Goal: Feedback & Contribution: Submit feedback/report problem

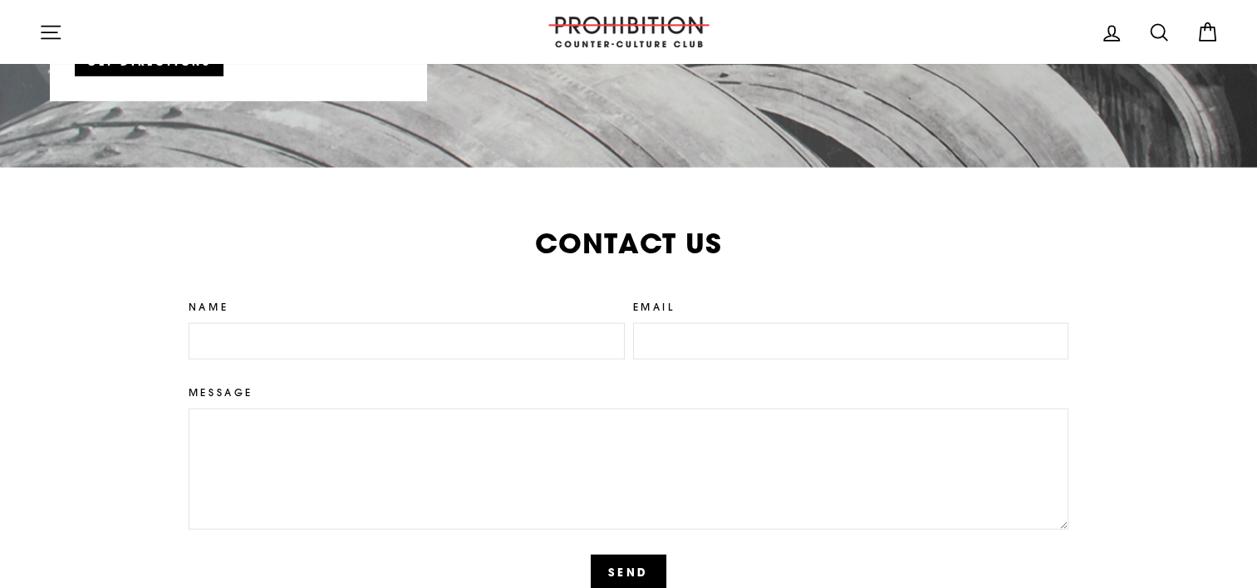
scroll to position [3739, 0]
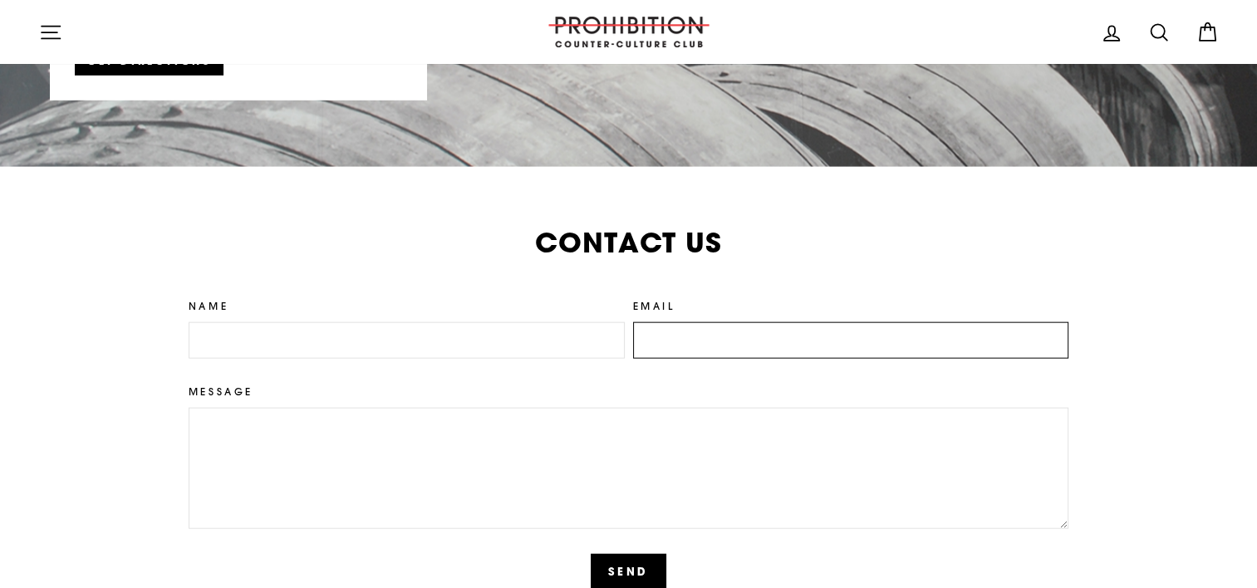
click at [790, 342] on input "Email" at bounding box center [851, 340] width 436 height 37
type input "layla.peters@bizassistcentral.com"
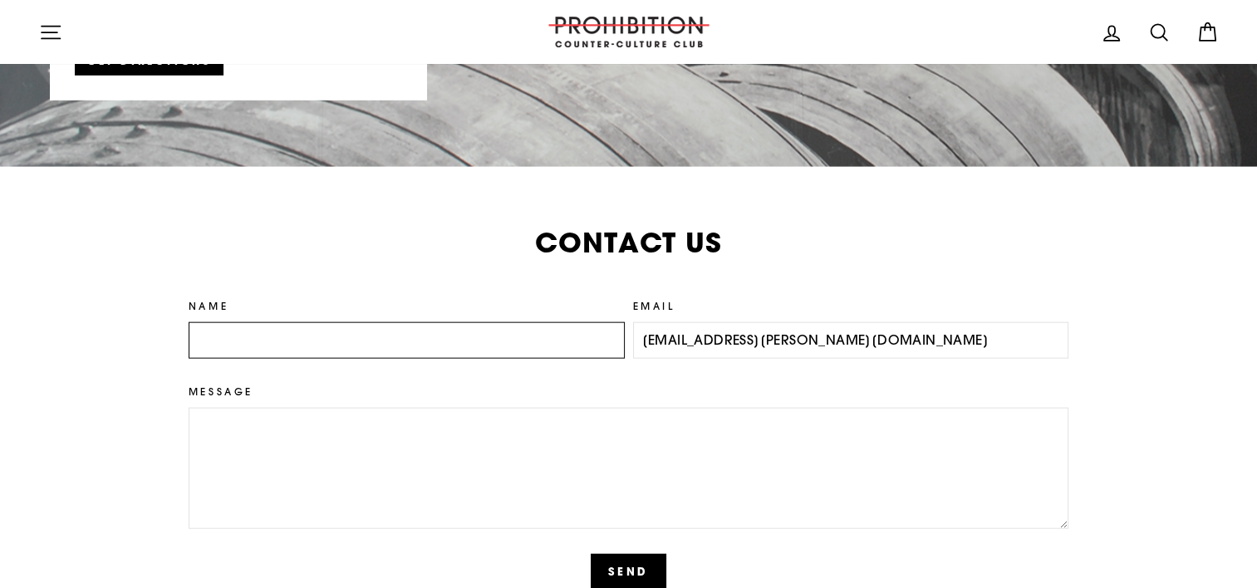
click at [371, 356] on input "Name" at bounding box center [407, 340] width 436 height 37
type input "Layla Peters"
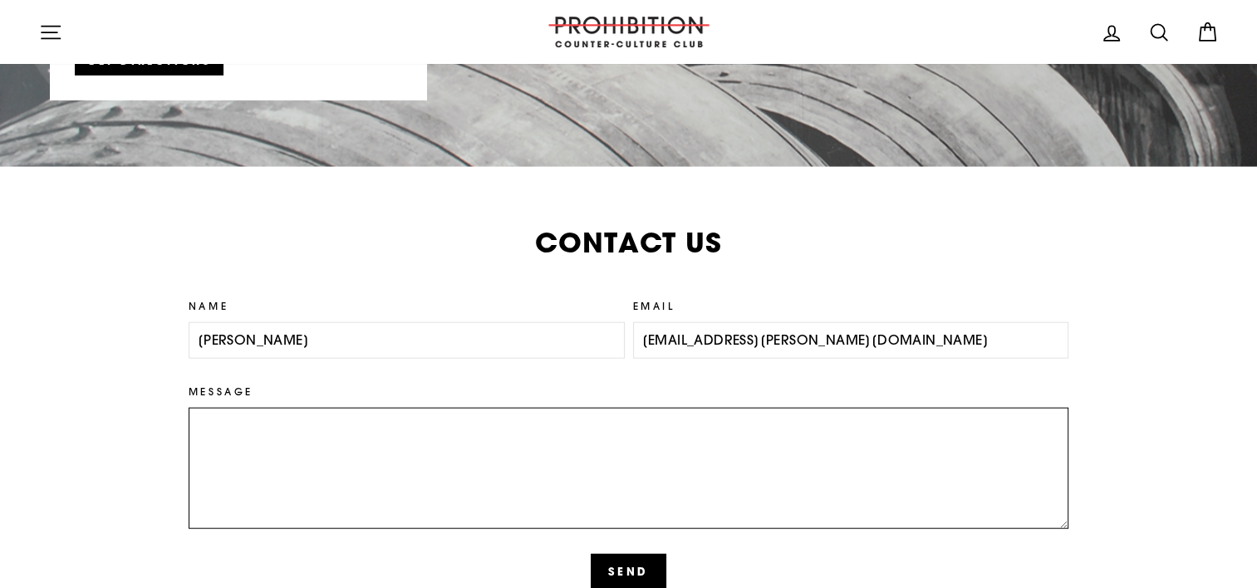
click at [308, 459] on textarea "Message" at bounding box center [629, 468] width 881 height 121
paste textarea "Hello, Storytelling isn't reserved for just authors and filmmakers; it's also a…"
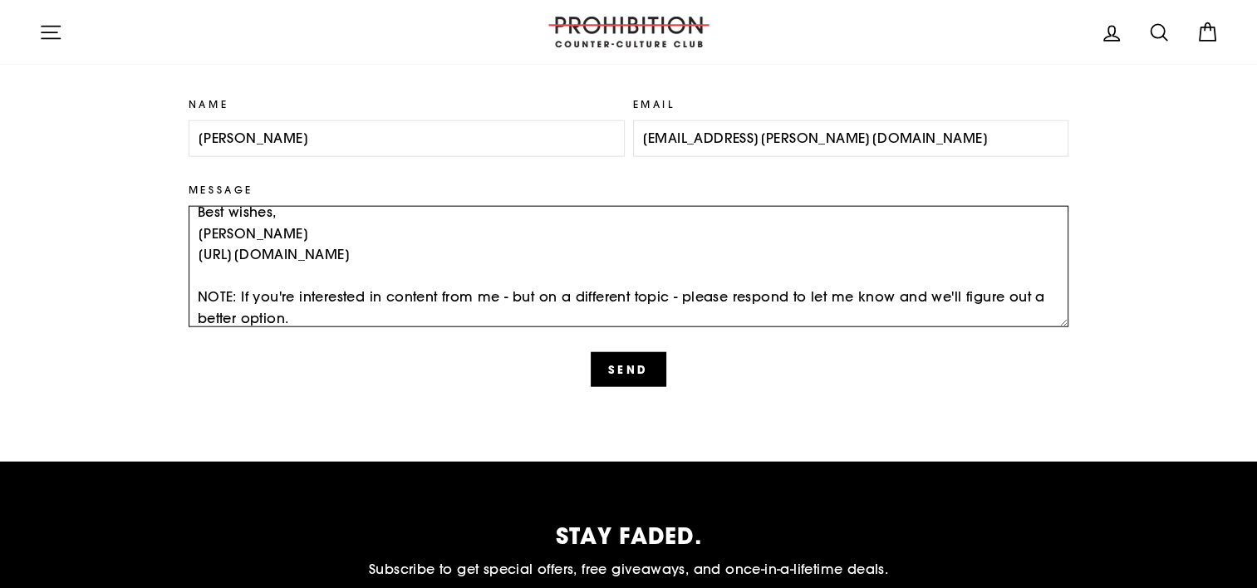
scroll to position [4015, 0]
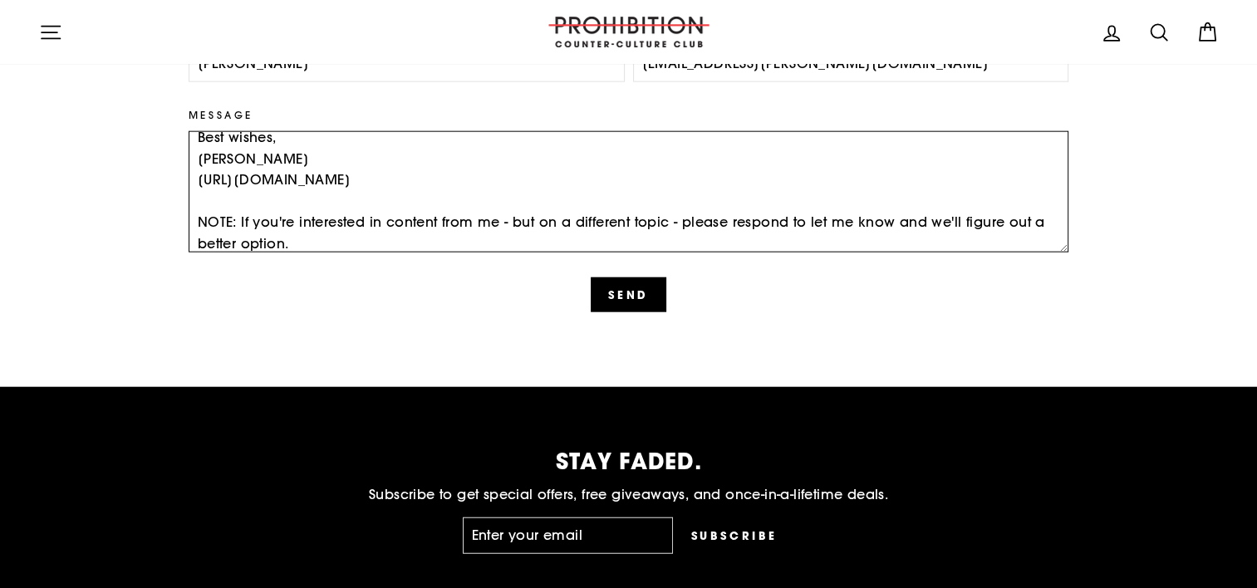
type textarea "Hello, Storytelling isn't reserved for just authors and filmmakers; it's also a…"
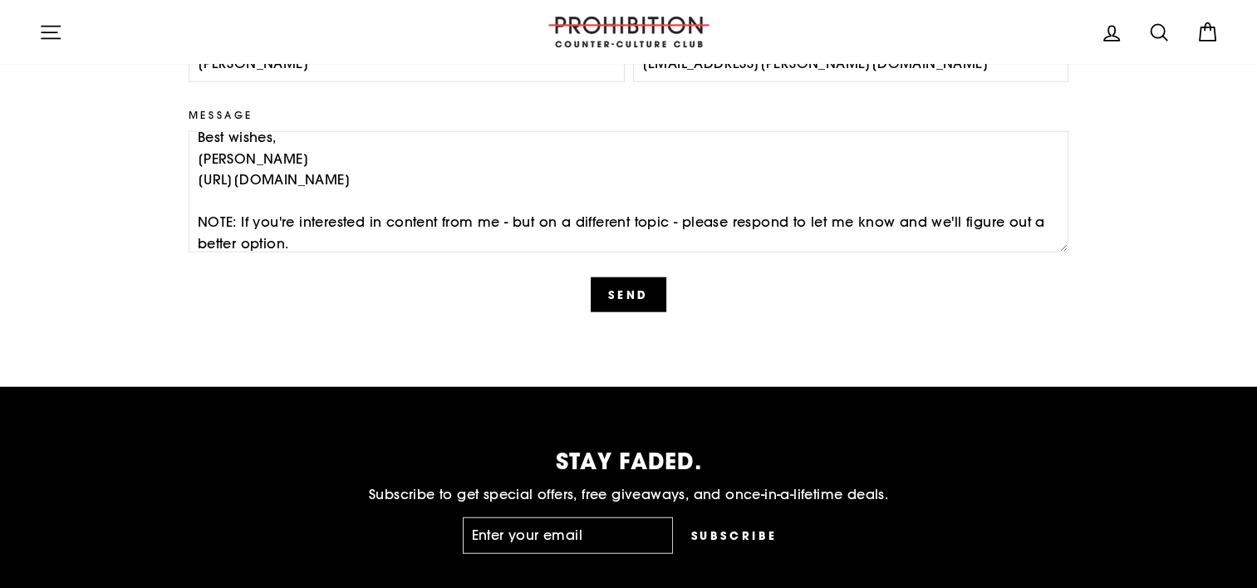
click at [649, 272] on form "Name Layla Peters Email layla.peters@bizassistcentral.com Message Send" at bounding box center [629, 167] width 881 height 291
click at [633, 294] on button "Send" at bounding box center [629, 294] width 76 height 35
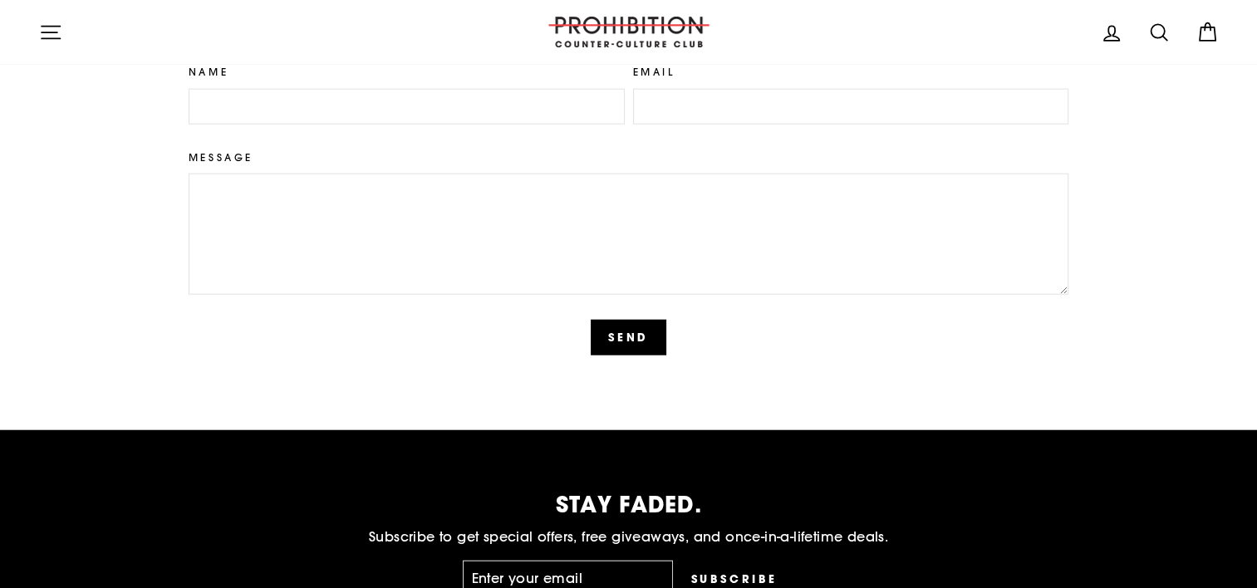
scroll to position [3866, 0]
